Goal: Check status: Check status

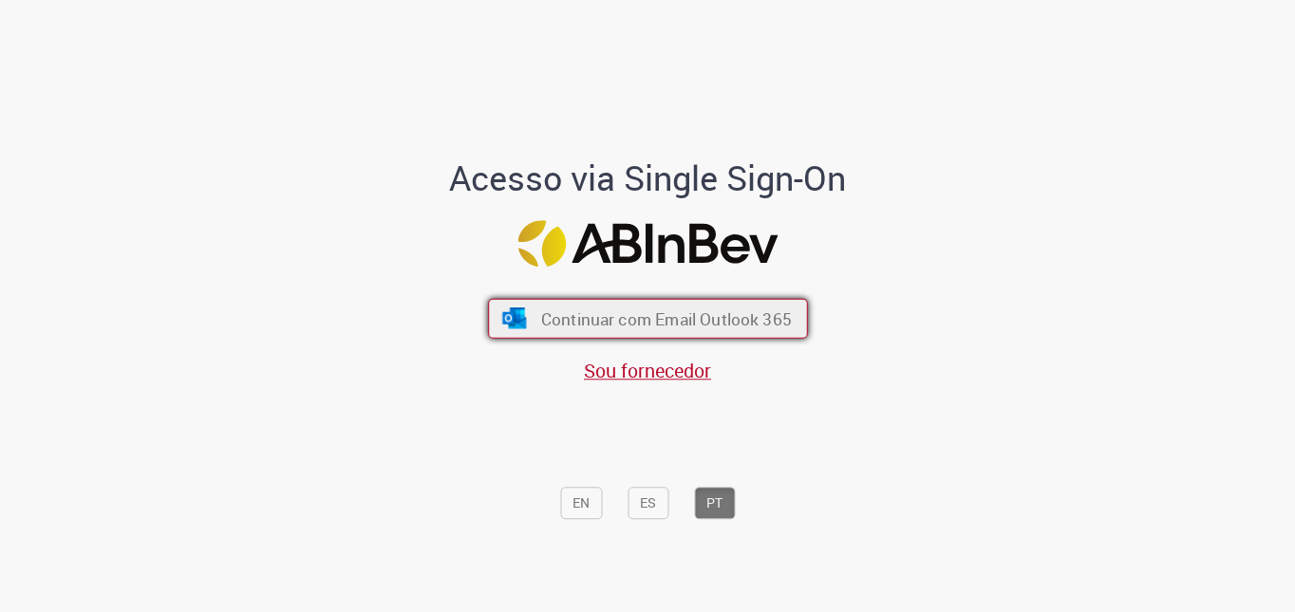
click at [661, 316] on span "Continuar com Email Outlook 365" at bounding box center [665, 319] width 251 height 22
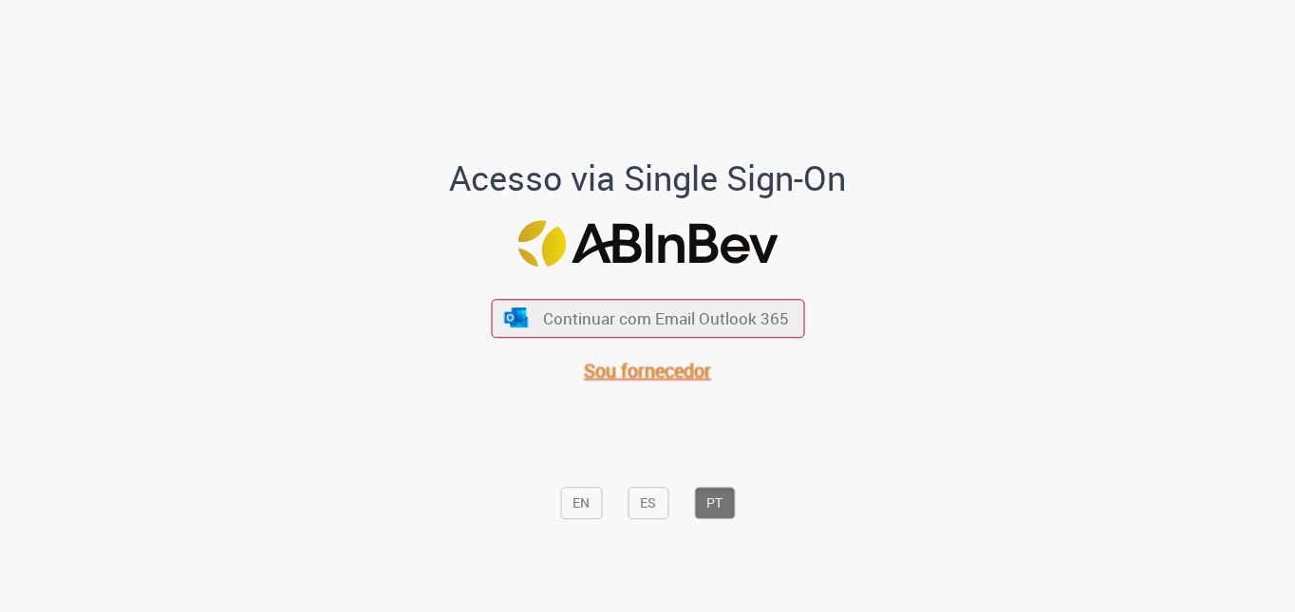
click at [635, 372] on span "Sou fornecedor" at bounding box center [647, 371] width 127 height 26
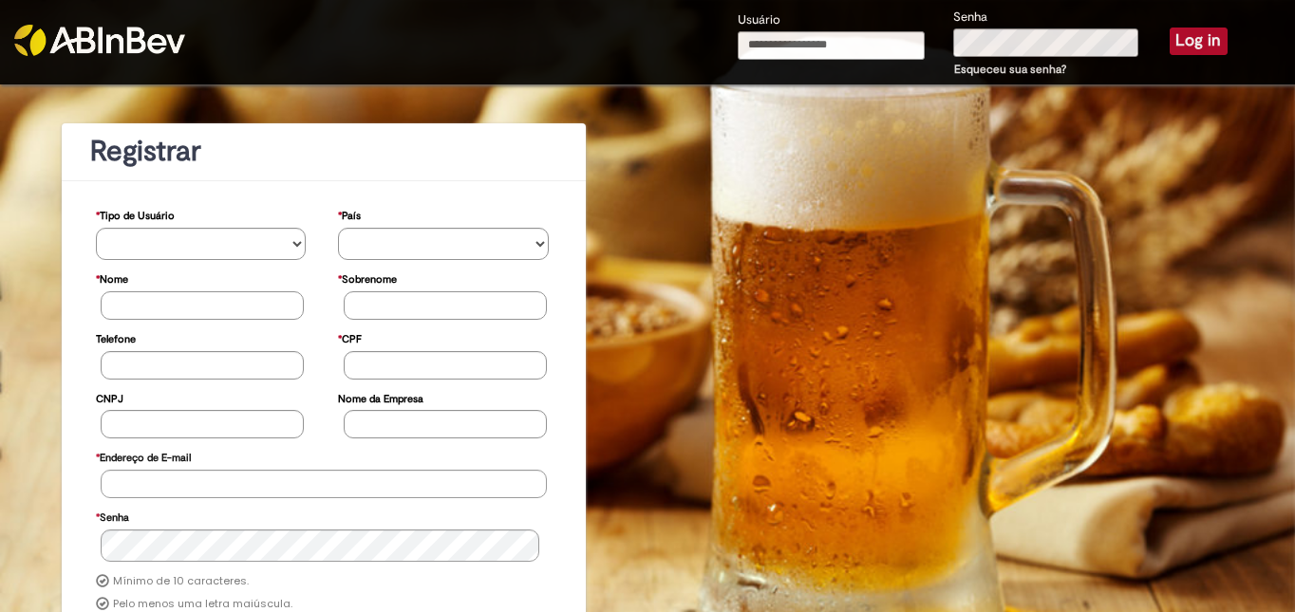
click at [99, 32] on img at bounding box center [99, 40] width 171 height 31
click at [814, 18] on div "Usuário" at bounding box center [832, 43] width 216 height 69
click at [844, 42] on input "Usuário" at bounding box center [832, 45] width 188 height 28
drag, startPoint x: 719, startPoint y: 48, endPoint x: 684, endPoint y: 114, distance: 74.3
click at [627, 48] on div "Usuário Senha Esqueceu sua senha? Log in" at bounding box center [809, 42] width 943 height 85
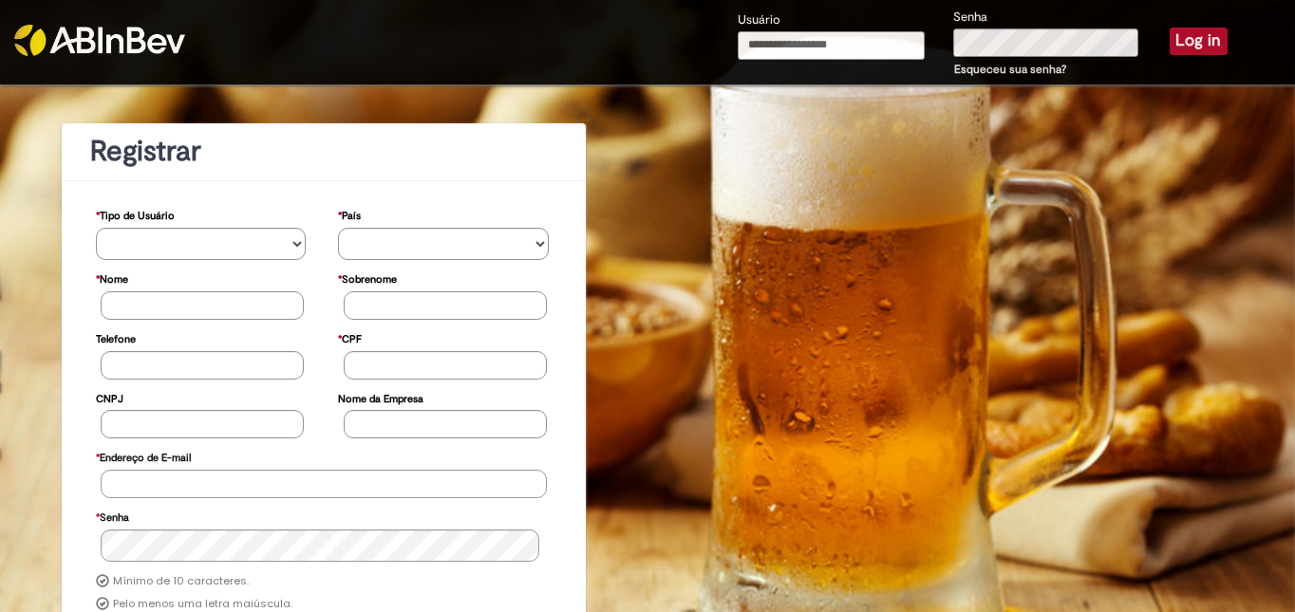
paste input "**********"
type input "**********"
click at [1179, 40] on button "Log in" at bounding box center [1199, 41] width 58 height 27
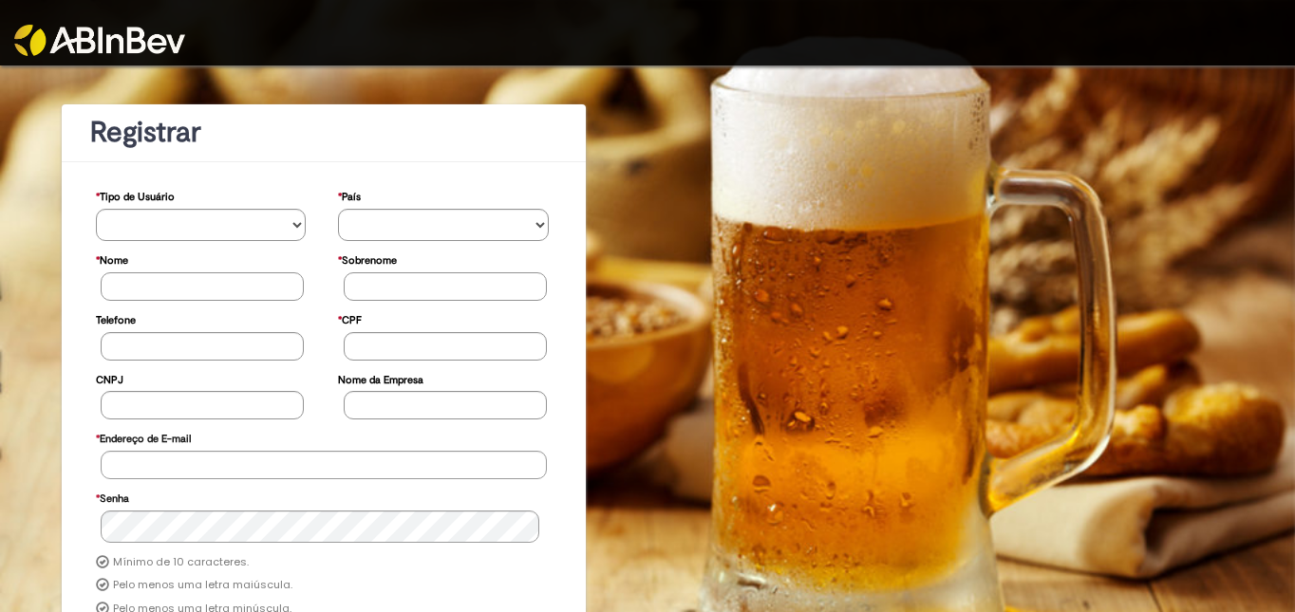
click at [92, 39] on img at bounding box center [99, 40] width 171 height 31
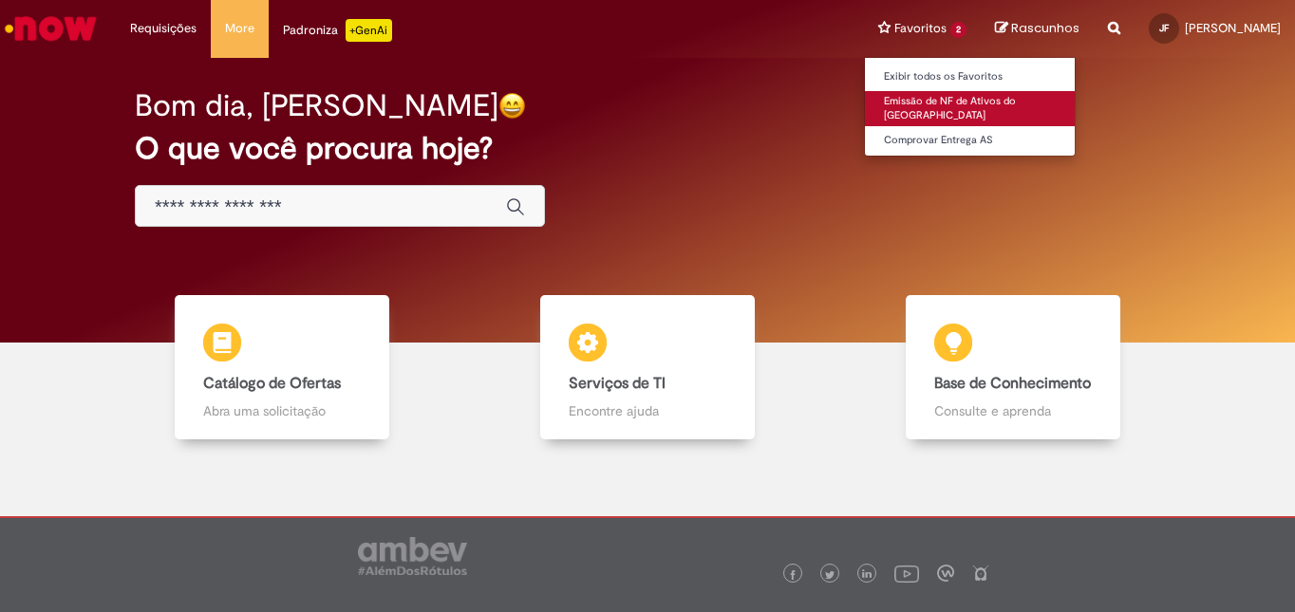
click at [961, 98] on link "Emissão de NF de Ativos do ASVD" at bounding box center [970, 108] width 210 height 35
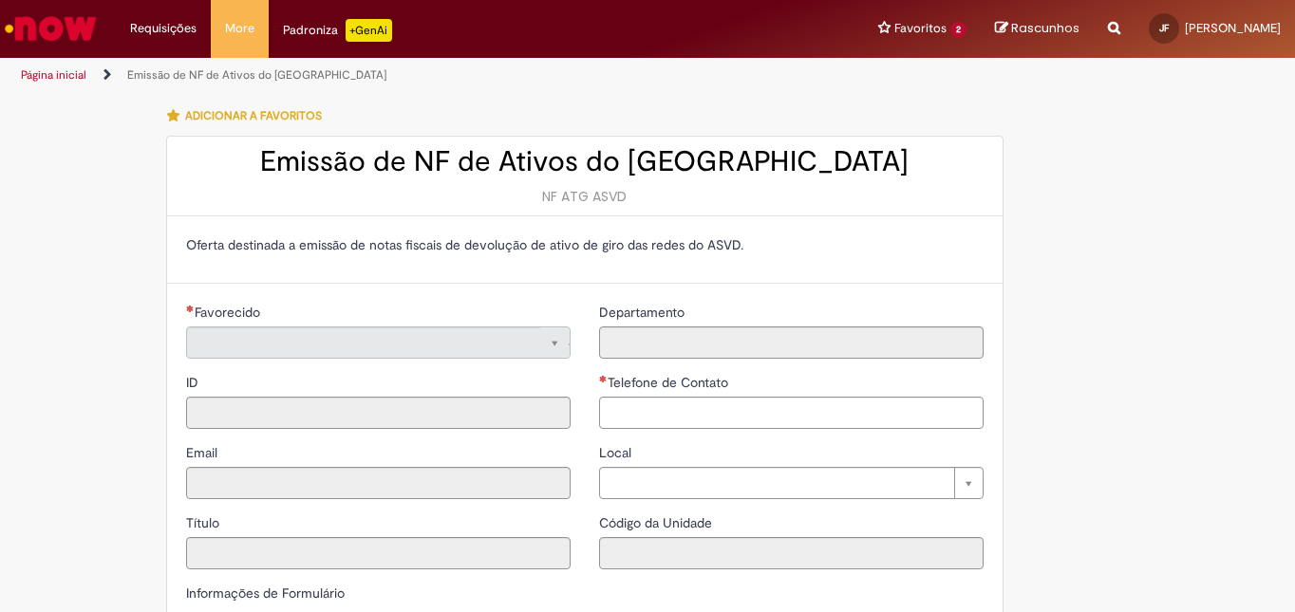
type input "**********"
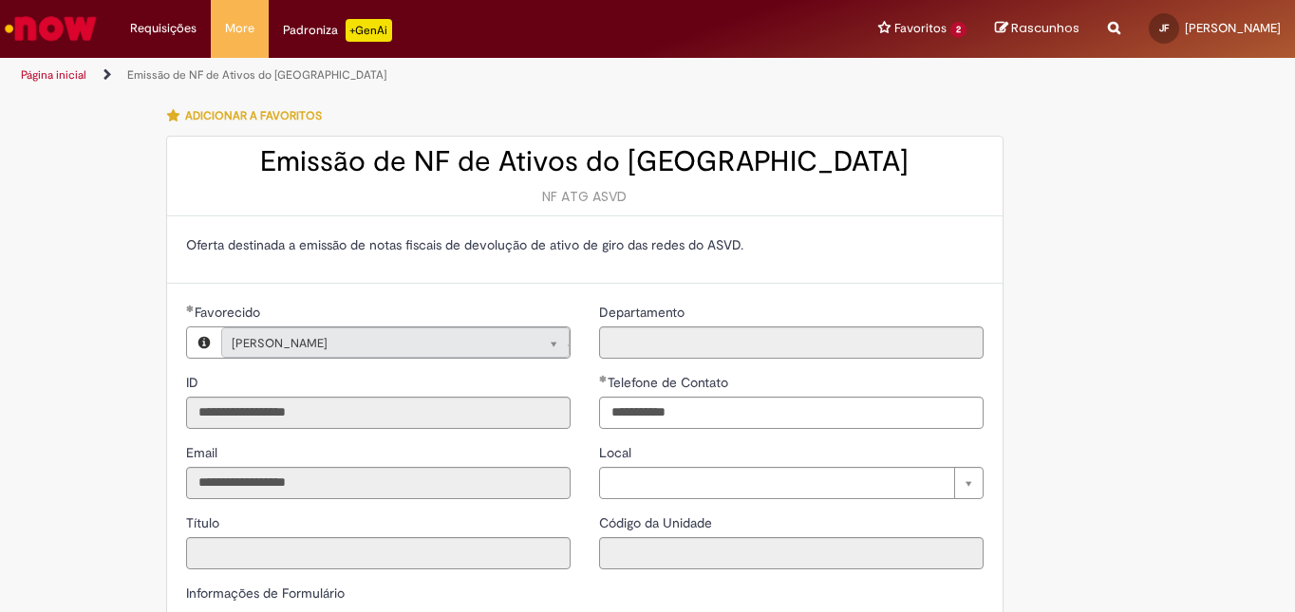
type input "**********"
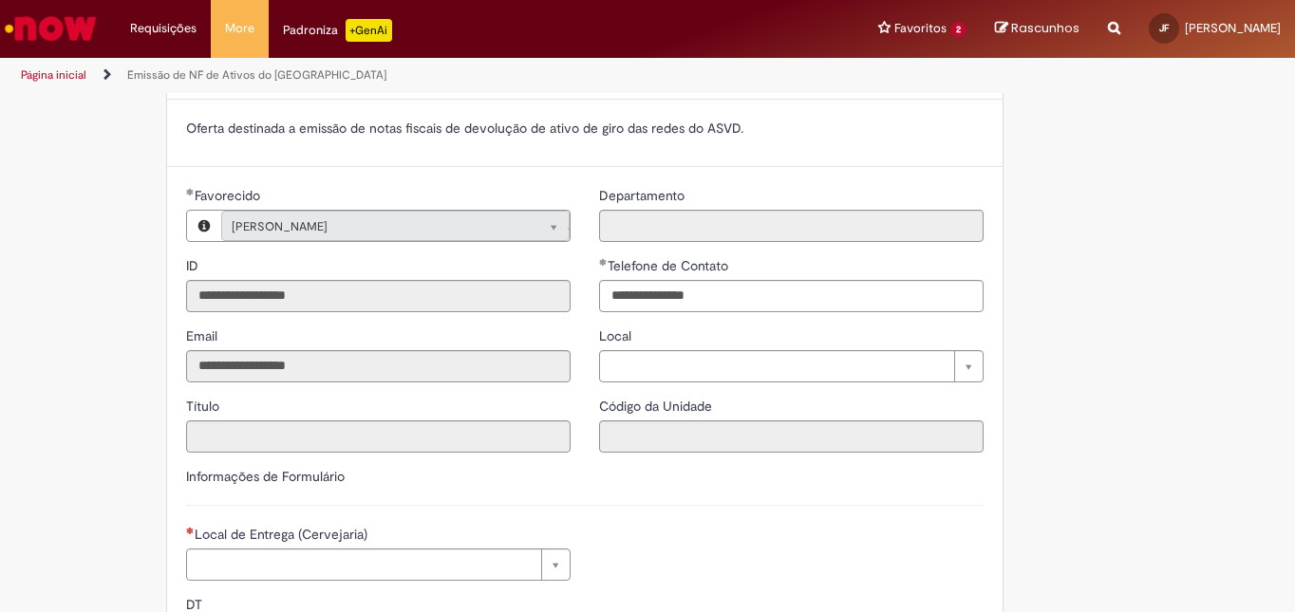
scroll to position [91, 0]
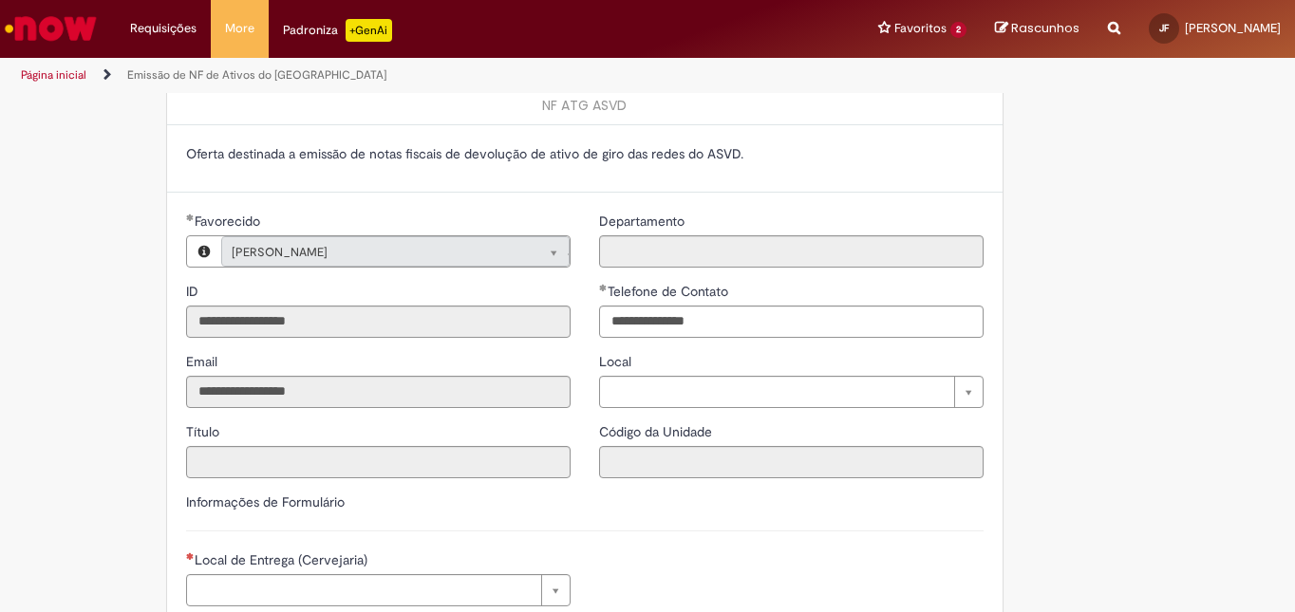
click at [1080, 33] on span "Rascunhos" at bounding box center [1045, 28] width 68 height 18
click at [955, 28] on li "Favoritos 2 Exibir todos os Favoritos Emissão de NF de Ativos do ASVD Comprovar…" at bounding box center [922, 28] width 117 height 57
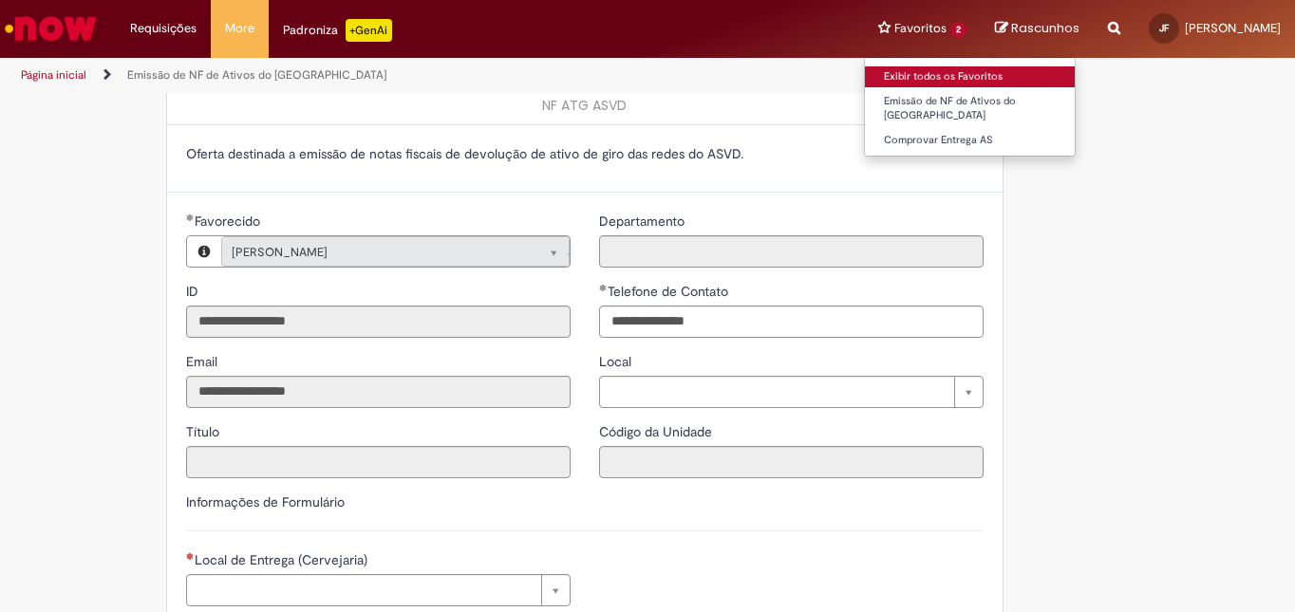
click at [947, 82] on link "Exibir todos os Favoritos" at bounding box center [970, 76] width 210 height 21
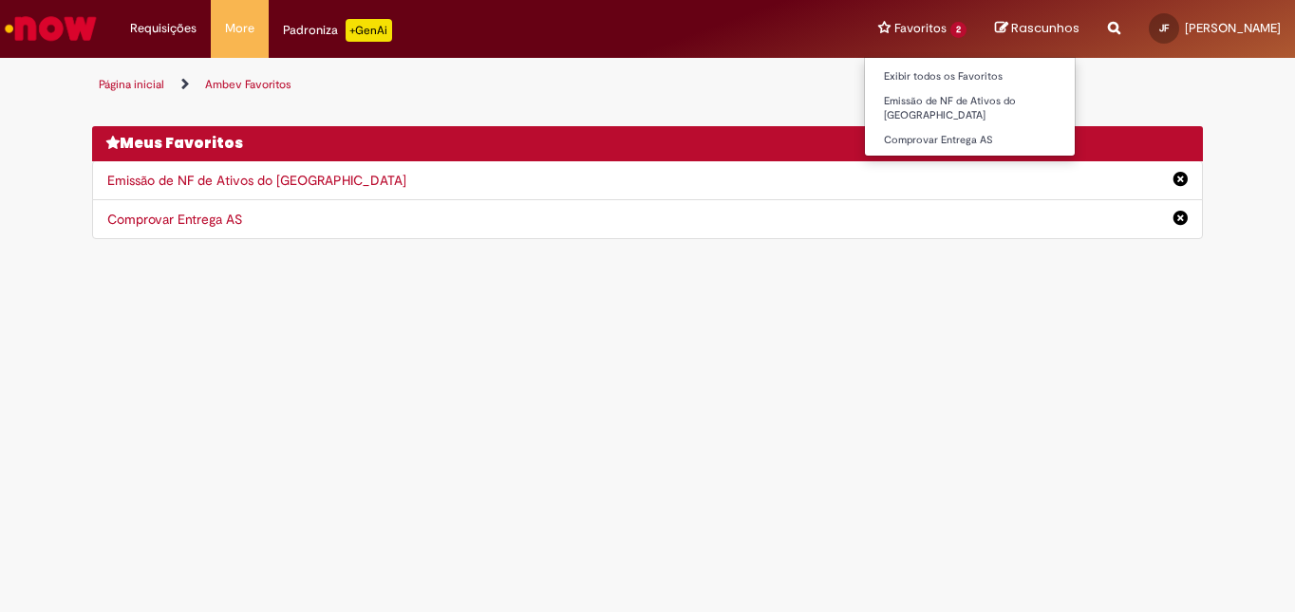
click at [959, 18] on li "Favoritos 2 Exibir todos os Favoritos Emissão de NF de Ativos do ASVD Comprovar…" at bounding box center [922, 28] width 117 height 57
click at [948, 130] on link "Comprovar Entrega AS" at bounding box center [970, 140] width 210 height 21
click at [963, 33] on li "Favoritos 2 Exibir todos os Favoritos Emissão de NF de Ativos do ASVD Comprovar…" at bounding box center [922, 28] width 117 height 57
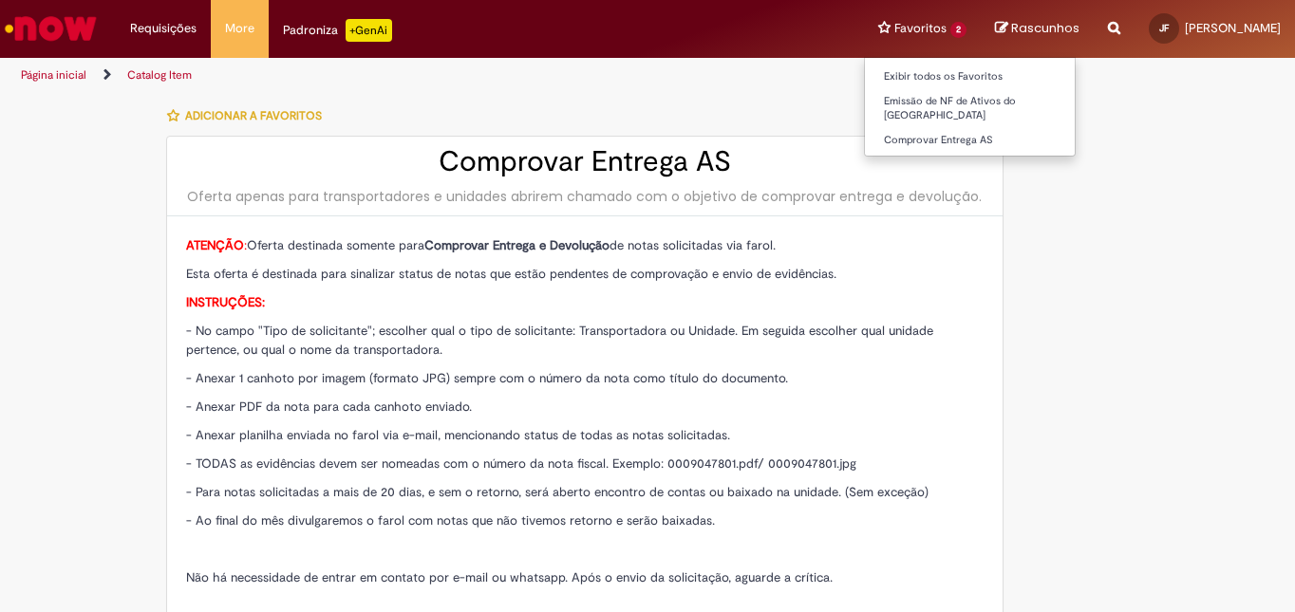
type input "**********"
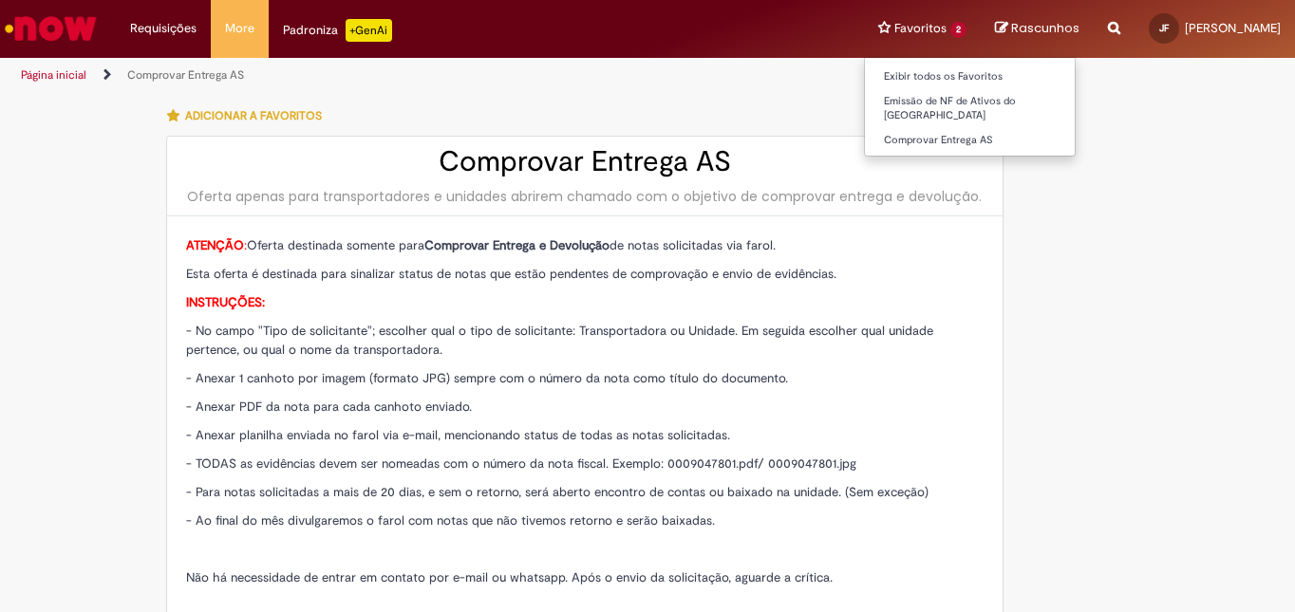
type input "**********"
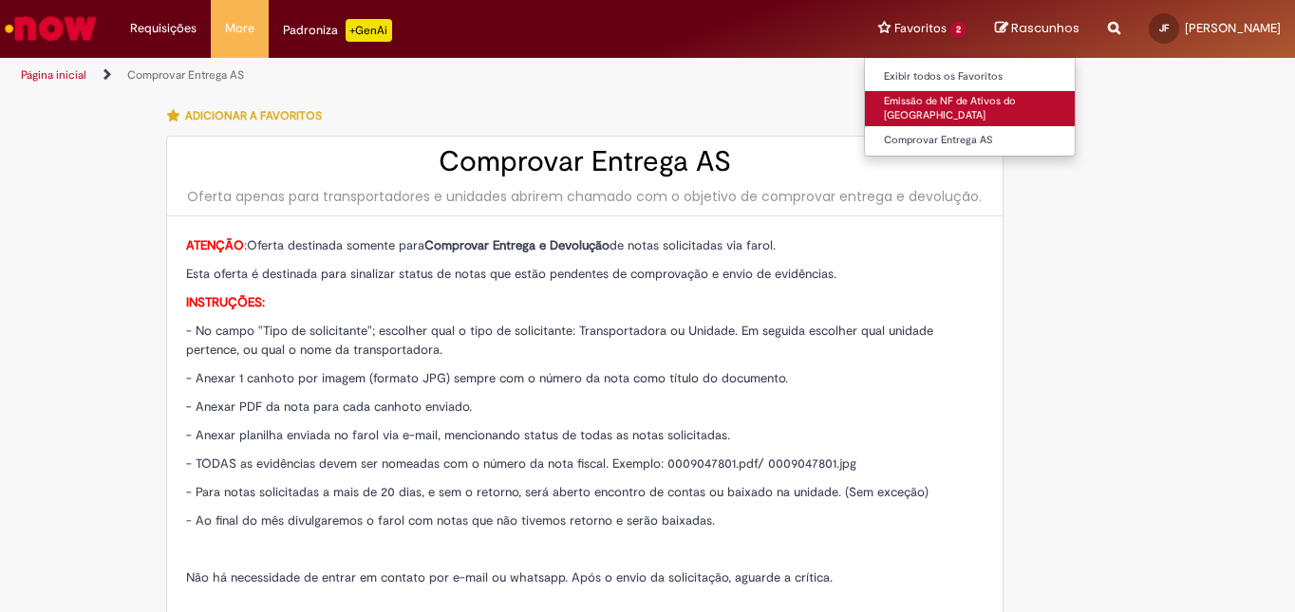
click at [956, 97] on link "Emissão de NF de Ativos do ASVD" at bounding box center [970, 108] width 210 height 35
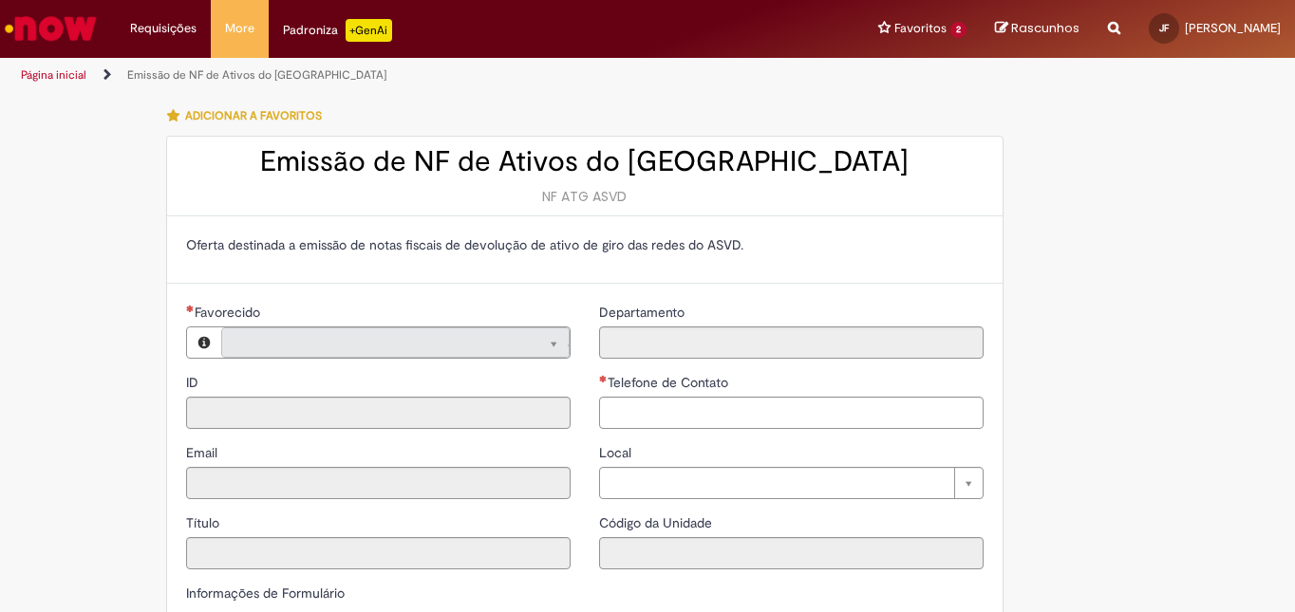
type input "**********"
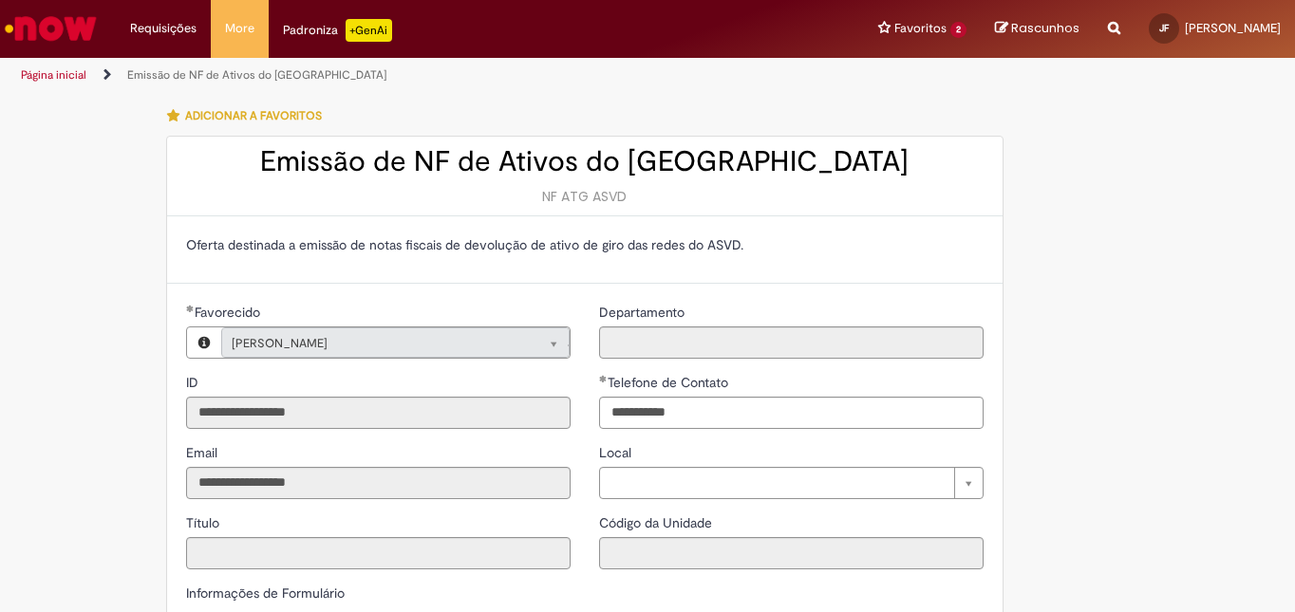
type input "**********"
click at [66, 78] on link "Página inicial" at bounding box center [54, 74] width 66 height 15
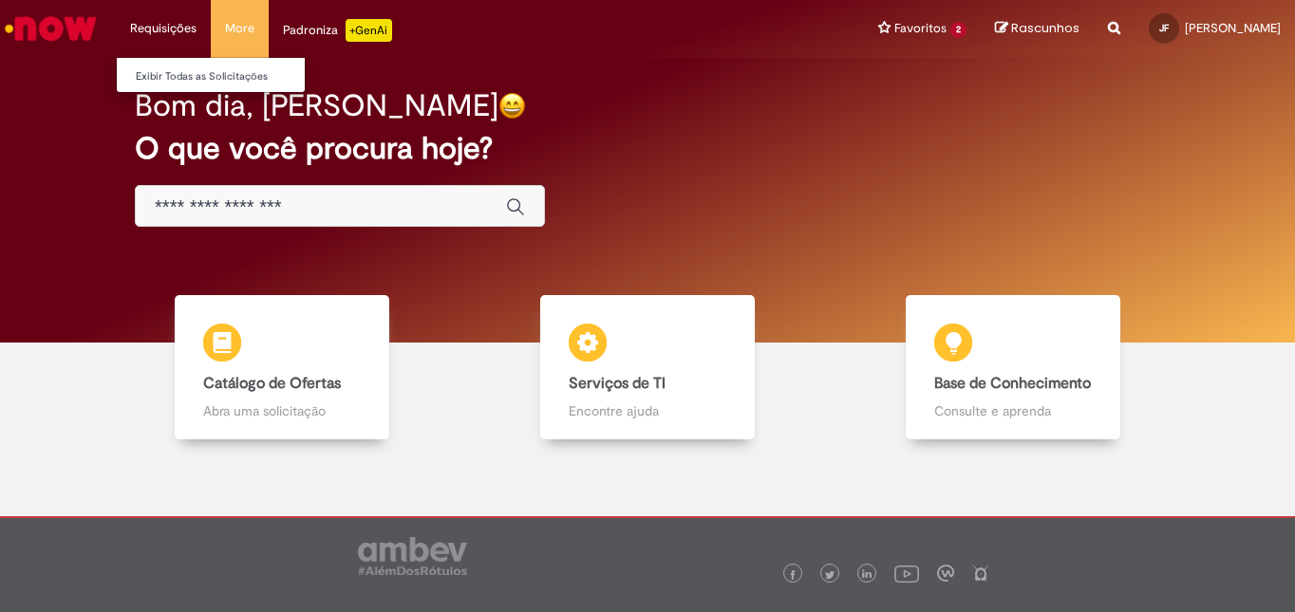
click at [165, 29] on li "Requisições Exibir Todas as Solicitações" at bounding box center [163, 28] width 95 height 57
click at [168, 79] on link "Exibir Todas as Solicitações" at bounding box center [221, 76] width 209 height 21
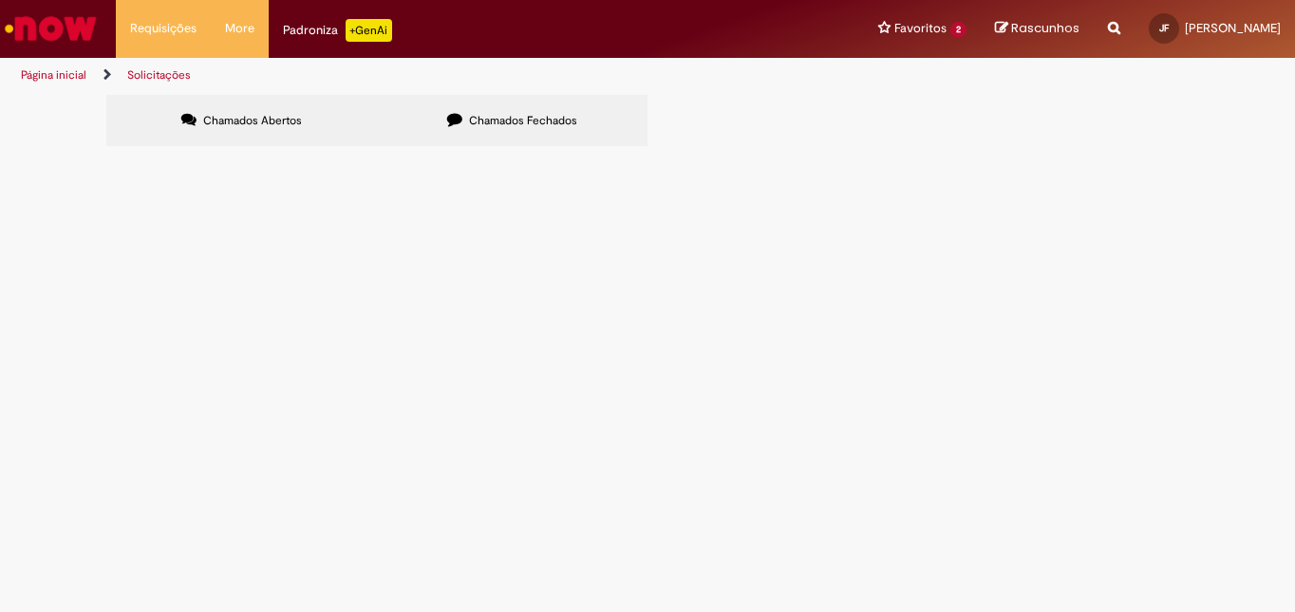
click at [0, 0] on div "Não há registros em Item solicitado usando este filtro" at bounding box center [0, 0] width 0 height 0
click at [0, 0] on span "Pesquisar" at bounding box center [0, 0] width 0 height 0
click at [509, 126] on span "Chamados Fechados" at bounding box center [523, 120] width 108 height 15
drag, startPoint x: 168, startPoint y: 386, endPoint x: 728, endPoint y: 376, distance: 560.3
click at [0, 0] on tr "R13476711 Emissão de NF de Ativos do ASVD Devoluçao de paletes e chapatex 150 c…" at bounding box center [0, 0] width 0 height 0
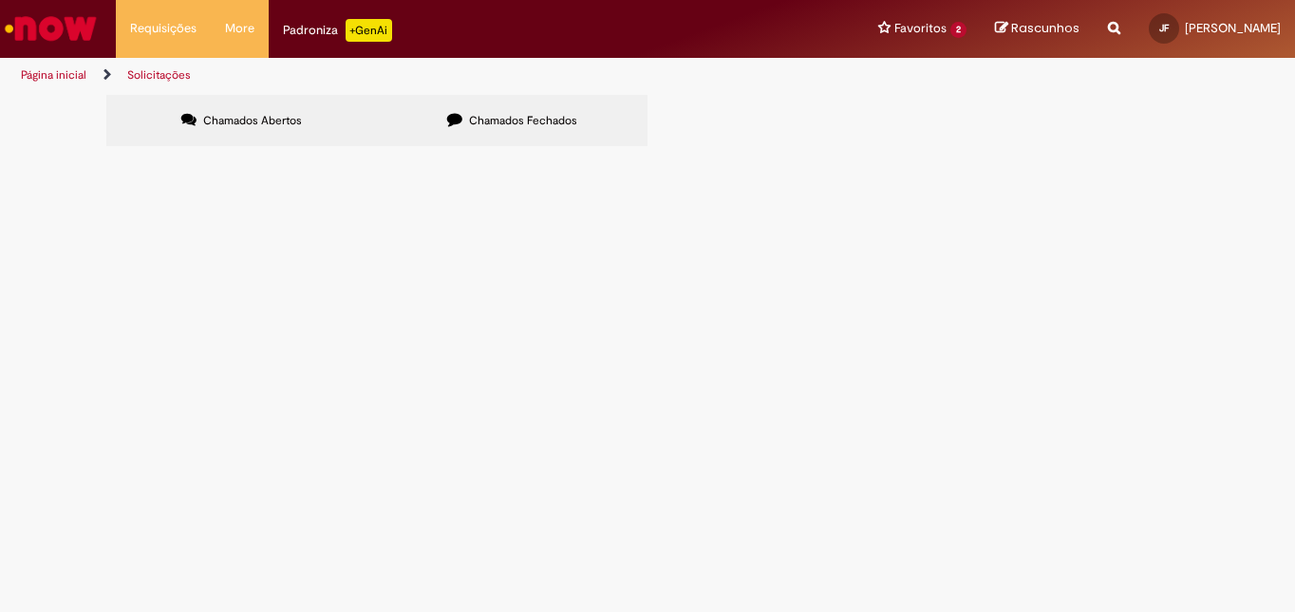
click at [0, 0] on td "Devoluçao de paletes e chapatex 150 chapa e 23 plts" at bounding box center [0, 0] width 0 height 0
click at [0, 0] on td "R13476711" at bounding box center [0, 0] width 0 height 0
drag, startPoint x: 198, startPoint y: 390, endPoint x: 117, endPoint y: 384, distance: 81.0
click at [0, 0] on section "Itens solicitados Exportar como PDF Exportar como Excel Exportar como CSV Itens…" at bounding box center [0, 0] width 0 height 0
click at [0, 0] on td "Devoluçao de paletes e chapatex 150 chapa e 23 plts" at bounding box center [0, 0] width 0 height 0
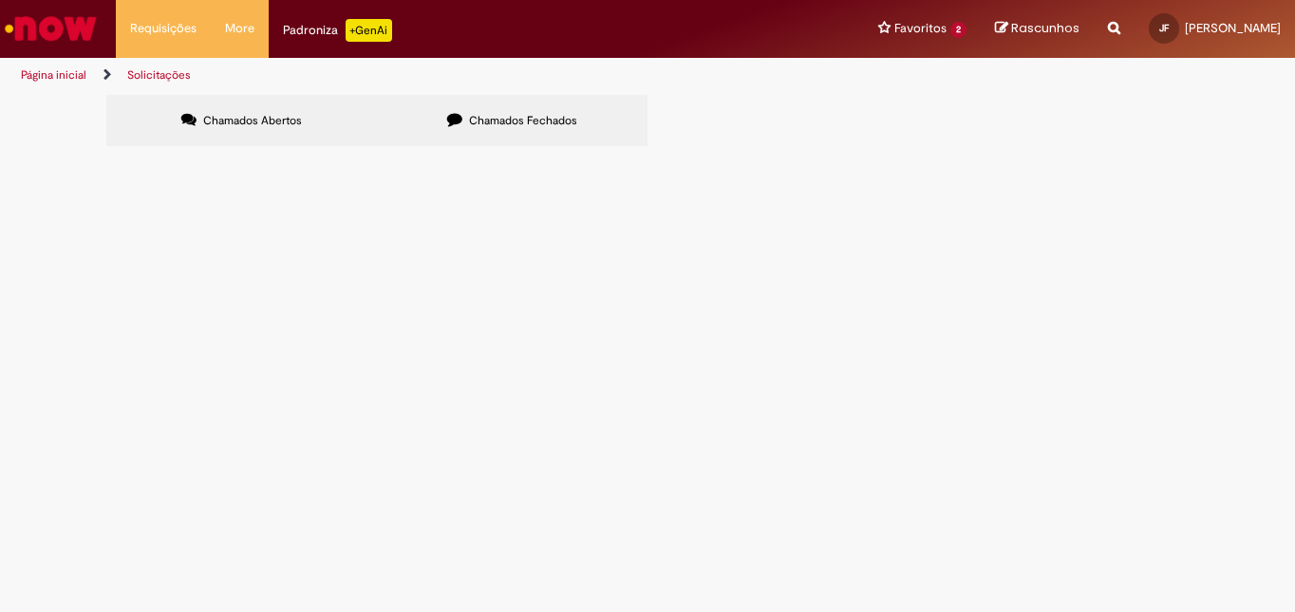
click at [0, 0] on td at bounding box center [0, 0] width 0 height 0
drag, startPoint x: 185, startPoint y: 387, endPoint x: 118, endPoint y: 387, distance: 67.4
click at [0, 0] on div "Exportar como PDF Exportar como Excel Exportar como CSV Itens solicitados Númer…" at bounding box center [0, 0] width 0 height 0
click at [0, 0] on td "R13476711" at bounding box center [0, 0] width 0 height 0
drag, startPoint x: 177, startPoint y: 387, endPoint x: 127, endPoint y: 386, distance: 49.4
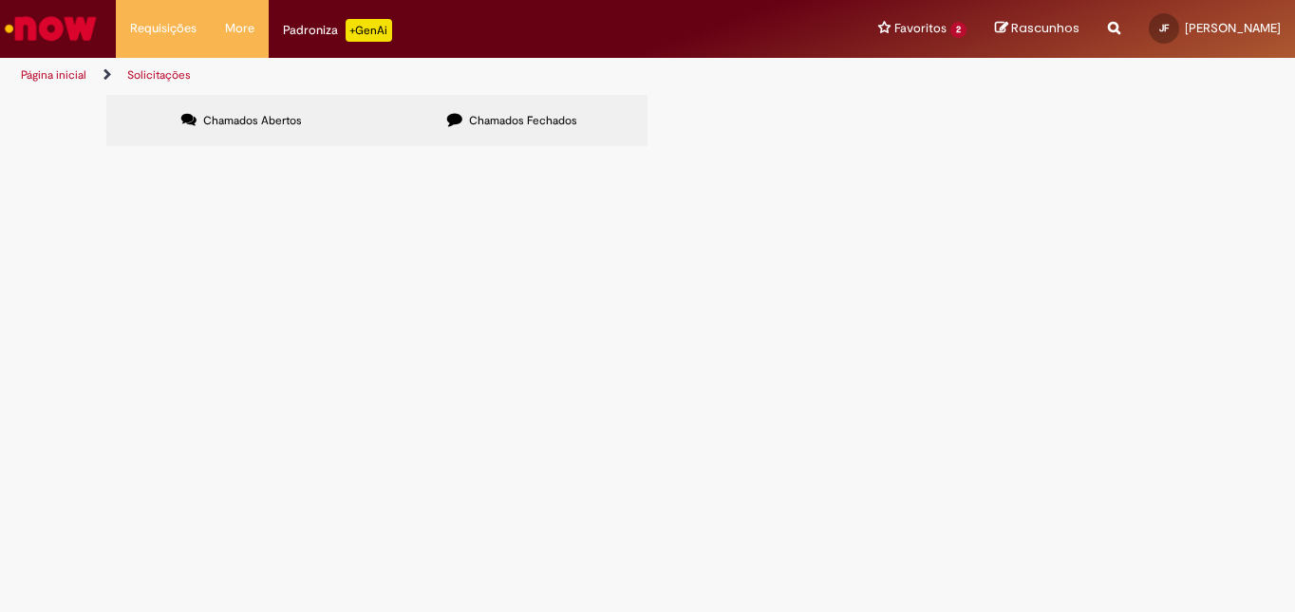
click at [0, 0] on td "R13476711" at bounding box center [0, 0] width 0 height 0
copy span "R13476711"
click at [0, 0] on span "Emissão de NF de Ativos do ASVD" at bounding box center [0, 0] width 0 height 0
click at [0, 0] on td "R13476711" at bounding box center [0, 0] width 0 height 0
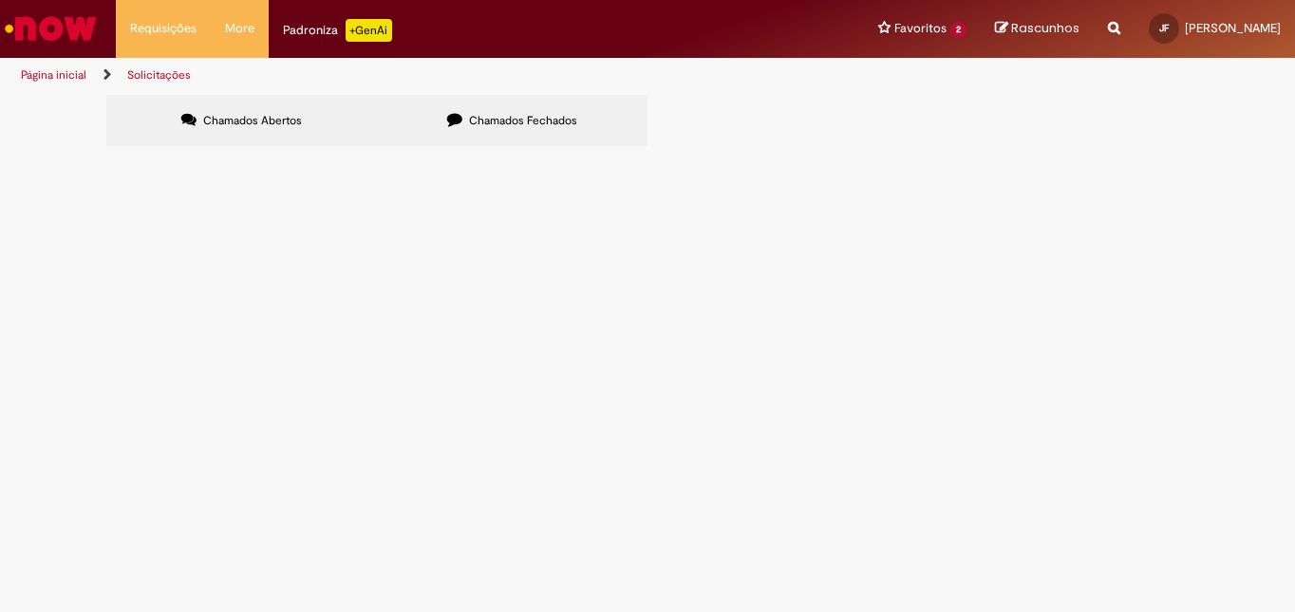
click at [0, 0] on span "R13476711" at bounding box center [0, 0] width 0 height 0
click at [0, 0] on span "Emissão de NF de Ativos do ASVD" at bounding box center [0, 0] width 0 height 0
click at [0, 0] on span "Devoluçao de paletes e chapatex 150 chapa e 23 plts" at bounding box center [0, 0] width 0 height 0
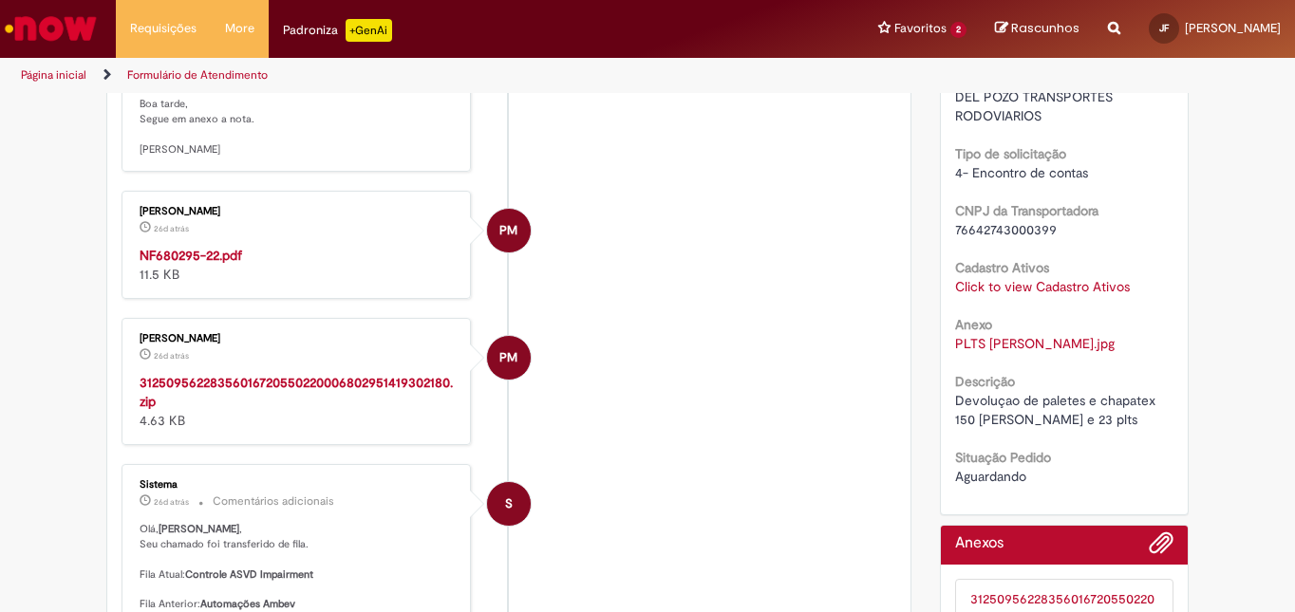
scroll to position [679, 0]
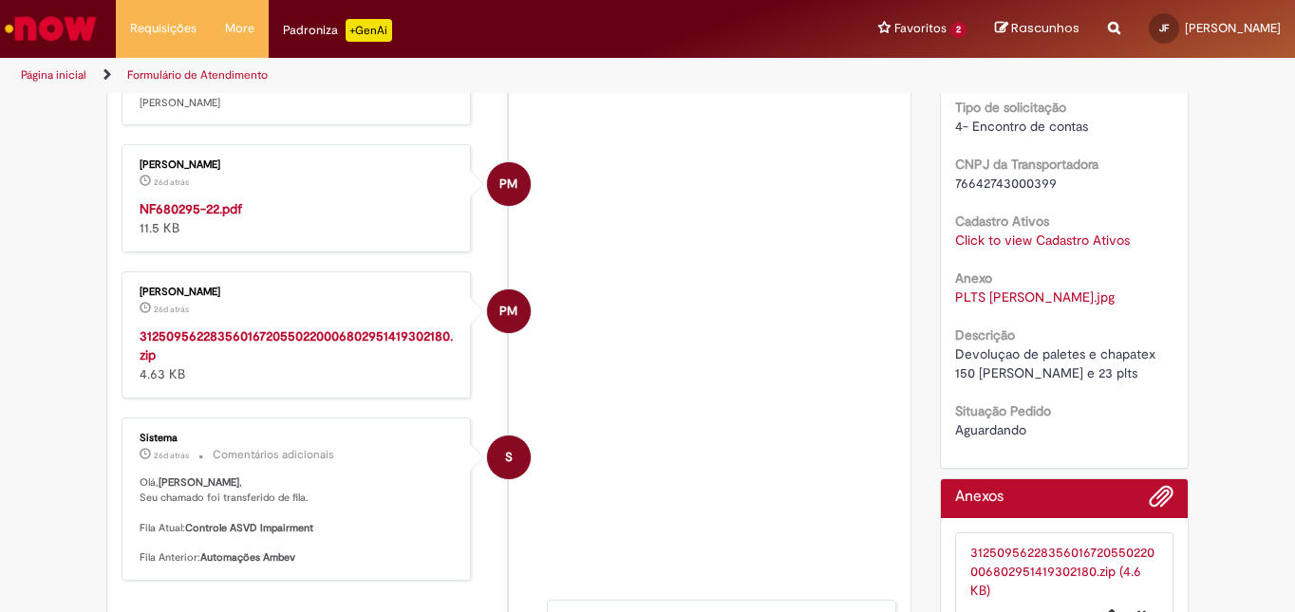
click at [216, 217] on strong "NF680295-22.pdf" at bounding box center [191, 208] width 103 height 17
